Goal: Check status

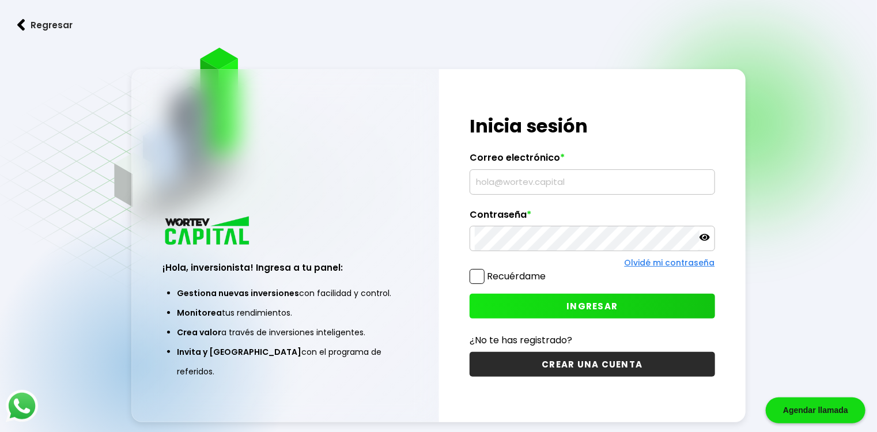
click at [621, 188] on input "text" at bounding box center [592, 182] width 234 height 24
type input "[EMAIL_ADDRESS][DOMAIN_NAME]"
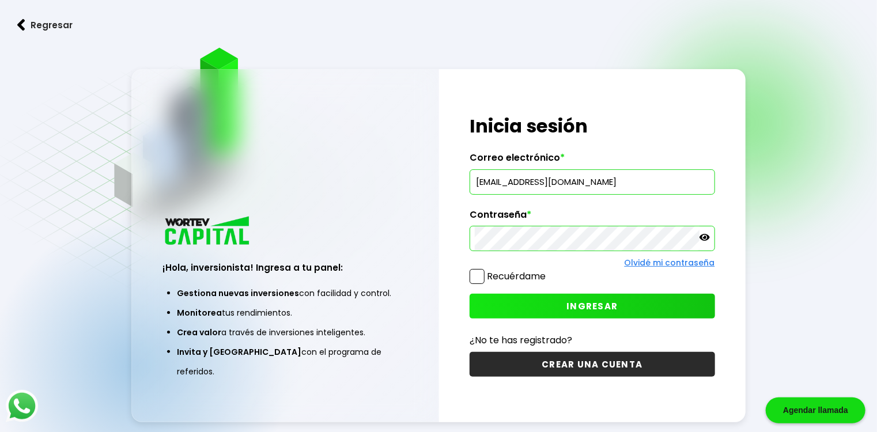
click at [563, 307] on button "INGRESAR" at bounding box center [592, 306] width 245 height 25
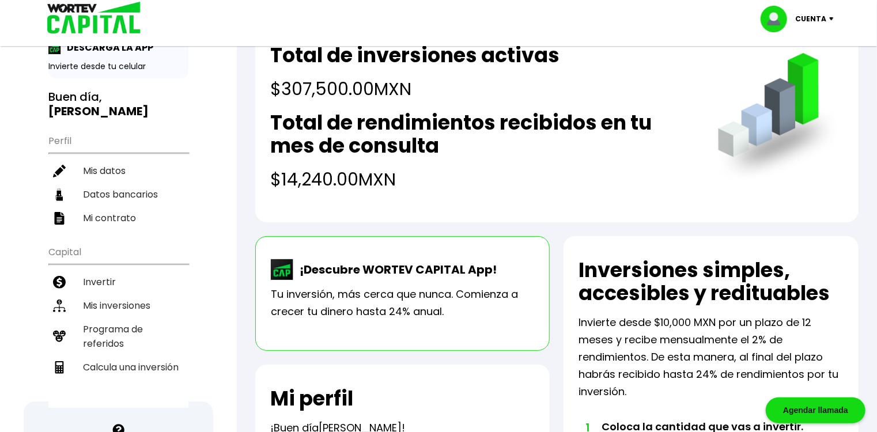
scroll to position [92, 0]
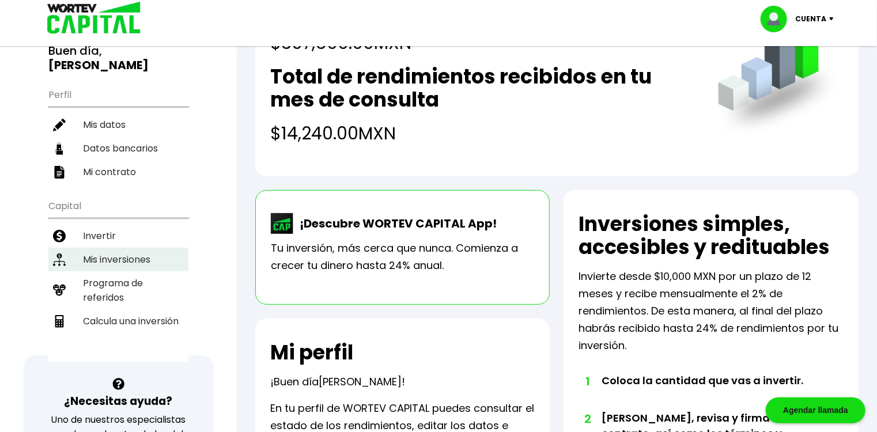
click at [112, 249] on li "Mis inversiones" at bounding box center [118, 260] width 140 height 24
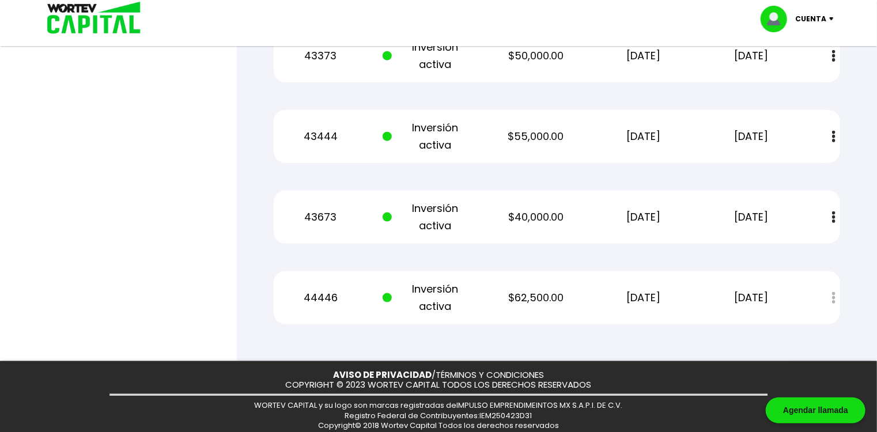
scroll to position [645, 0]
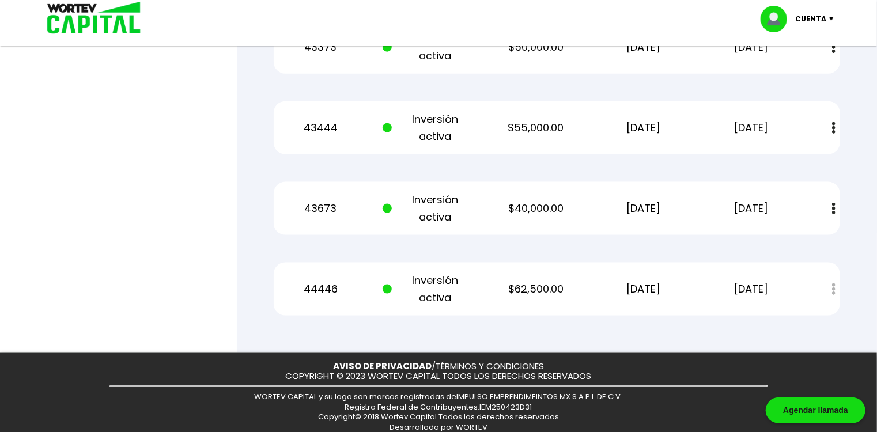
click at [826, 203] on button at bounding box center [834, 208] width 16 height 25
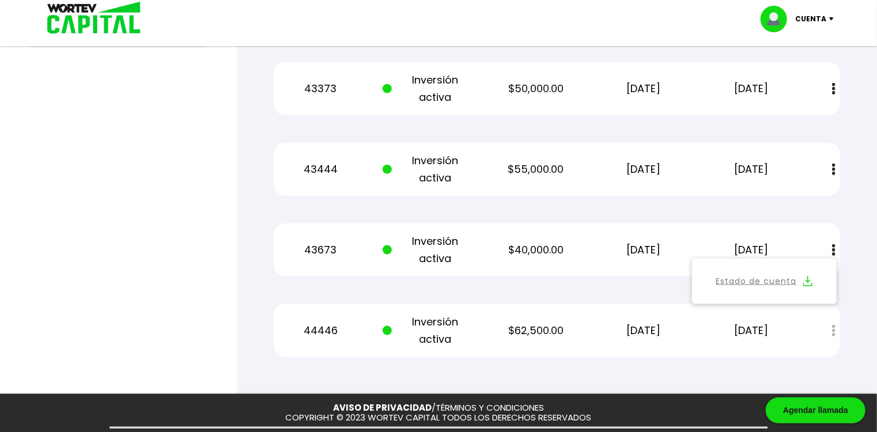
scroll to position [620, 0]
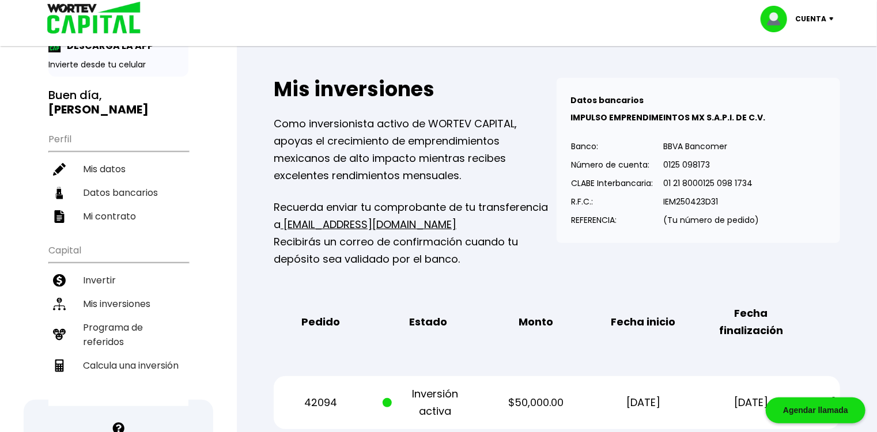
scroll to position [0, 0]
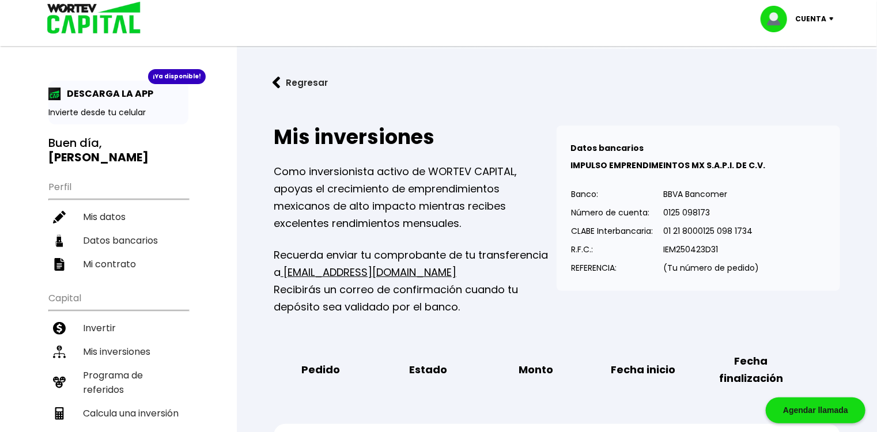
click at [829, 17] on img at bounding box center [834, 18] width 16 height 3
click at [800, 77] on li "Cerrar sesión" at bounding box center [798, 77] width 92 height 24
